Goal: Task Accomplishment & Management: Complete application form

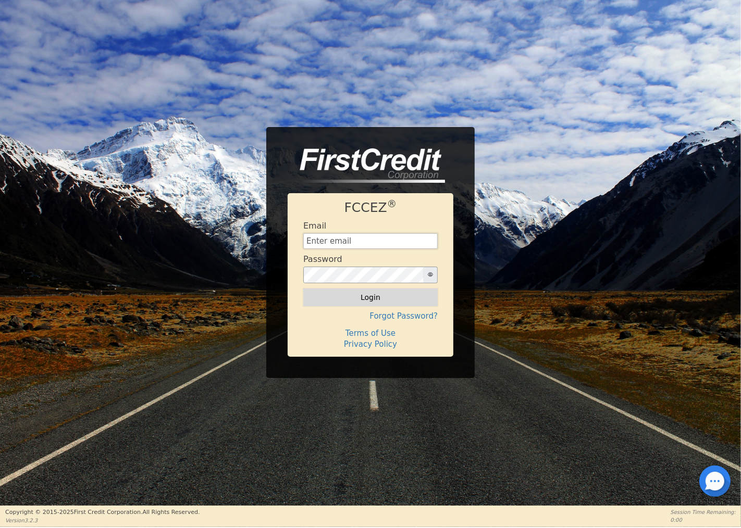
type input "[EMAIL_ADDRESS][DOMAIN_NAME]"
click at [391, 302] on button "Login" at bounding box center [370, 298] width 134 height 18
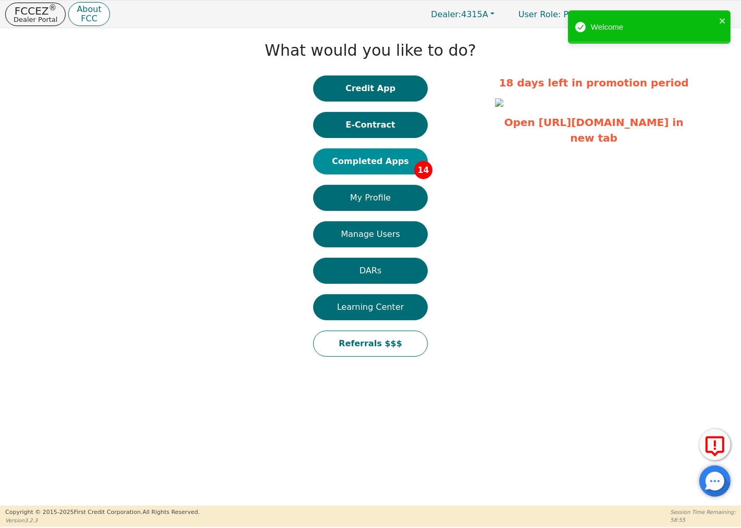
click at [409, 163] on button "Completed Apps 14" at bounding box center [370, 162] width 115 height 26
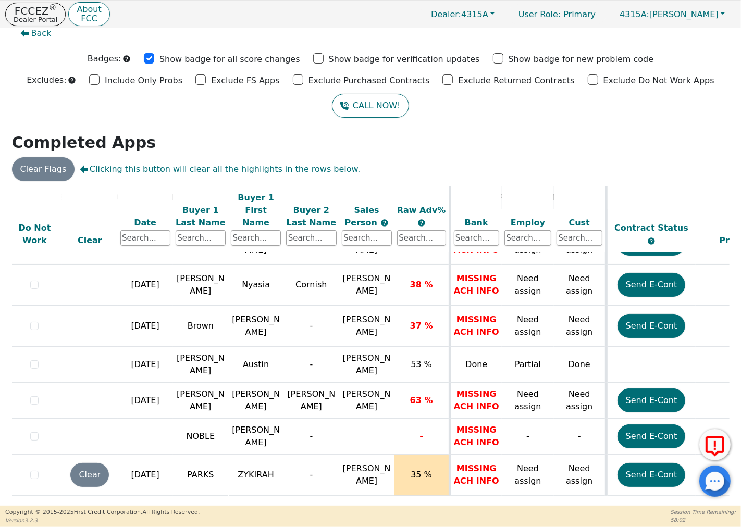
scroll to position [326, 0]
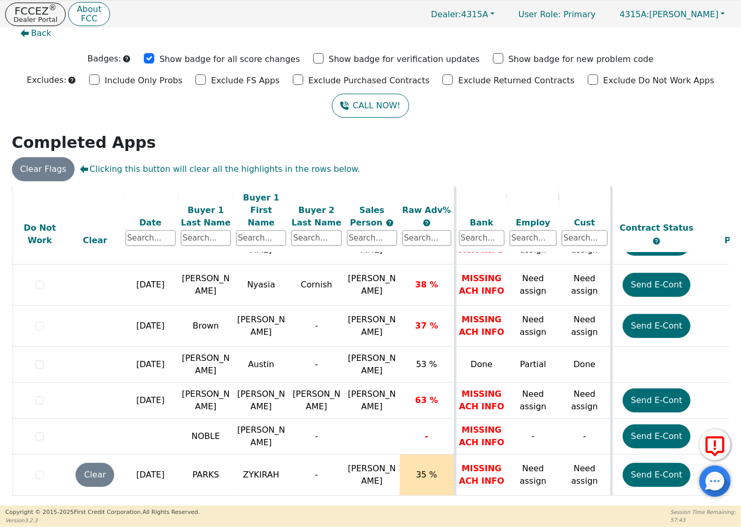
drag, startPoint x: 434, startPoint y: 499, endPoint x: 485, endPoint y: 498, distance: 51.1
click at [528, 501] on div "ALL VALUES ON THIS PAGE ARE UPDATED IN REAL TIME VERIFICATION STATUS Do Not Wor…" at bounding box center [371, 345] width 718 height 317
drag, startPoint x: 443, startPoint y: 499, endPoint x: 458, endPoint y: 499, distance: 14.6
click at [496, 503] on div "ALL VALUES ON THIS PAGE ARE UPDATED IN REAL TIME VERIFICATION STATUS Do Not Wor…" at bounding box center [370, 346] width 725 height 319
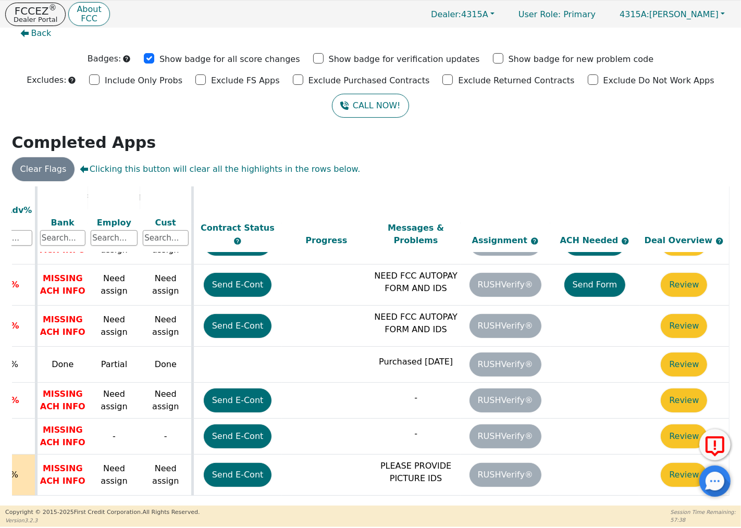
scroll to position [326, 424]
click at [682, 463] on button "Review" at bounding box center [684, 475] width 46 height 24
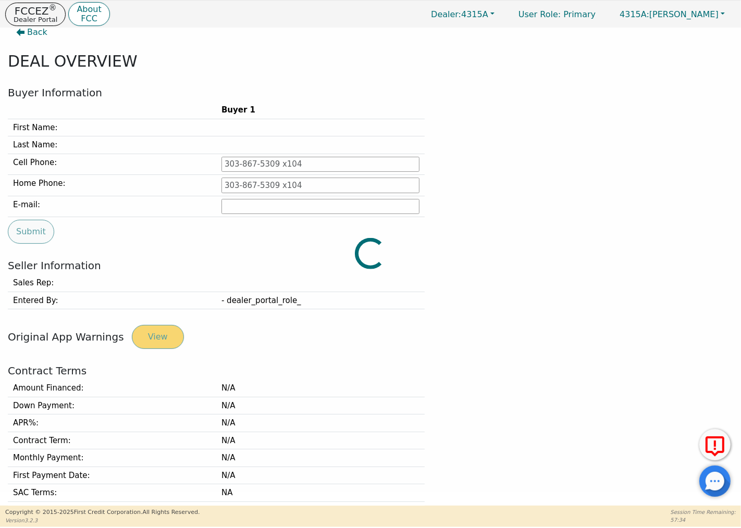
type input "[PHONE_NUMBER]"
type input "[EMAIL_ADDRESS][DOMAIN_NAME]"
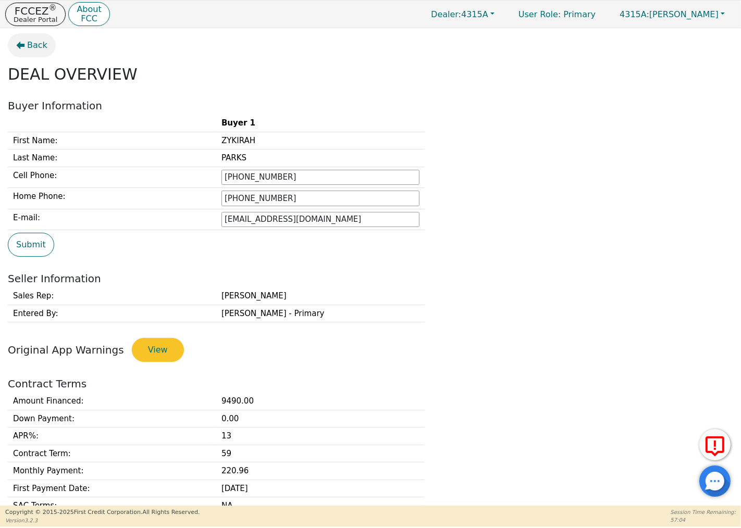
click at [28, 44] on span "Back" at bounding box center [37, 45] width 20 height 13
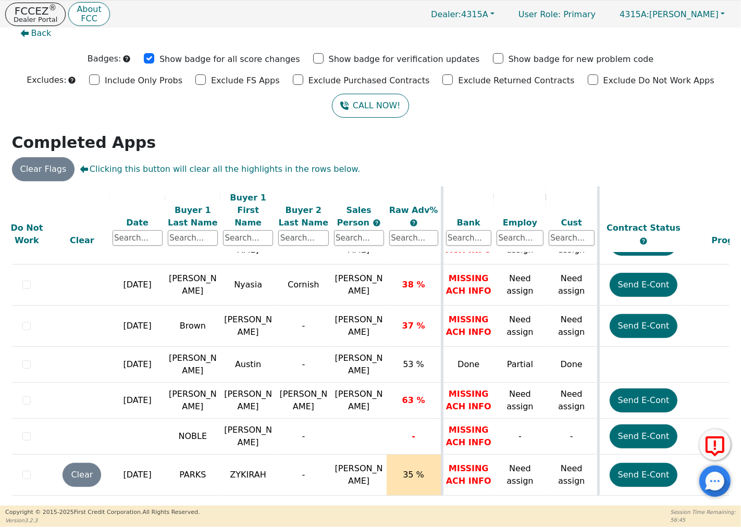
scroll to position [326, 0]
